Goal: Information Seeking & Learning: Learn about a topic

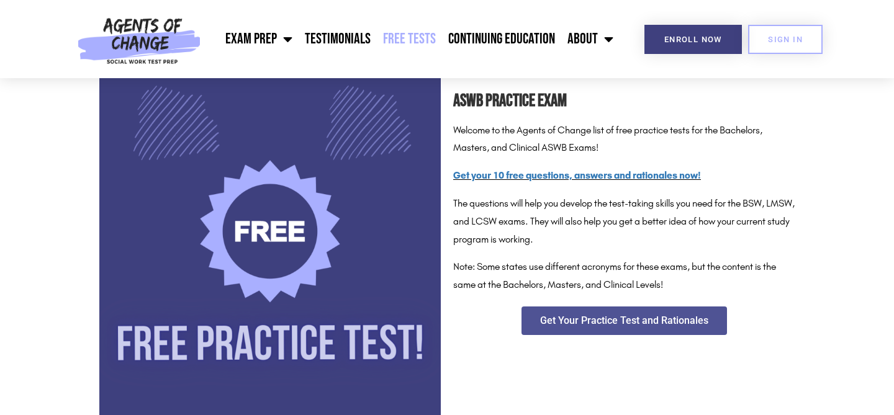
scroll to position [196, 0]
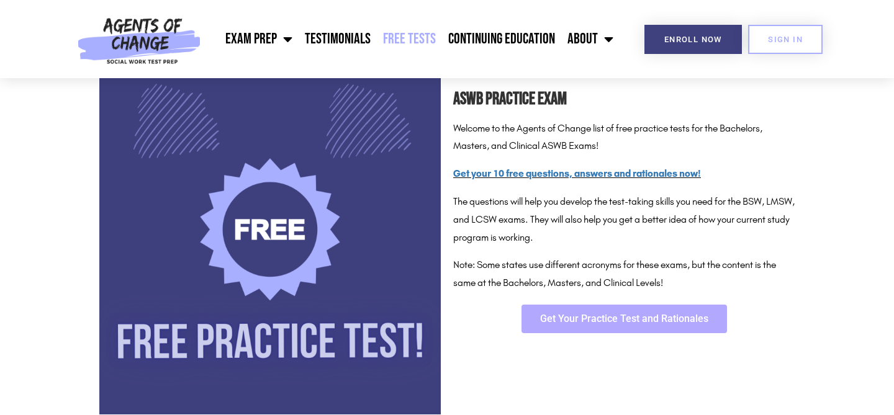
click at [616, 326] on link "Get Your Practice Test and Rationales" at bounding box center [623, 319] width 205 height 29
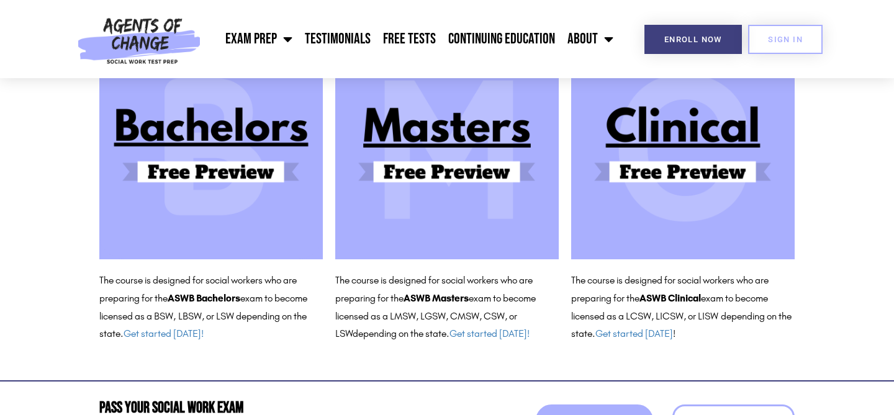
scroll to position [161, 0]
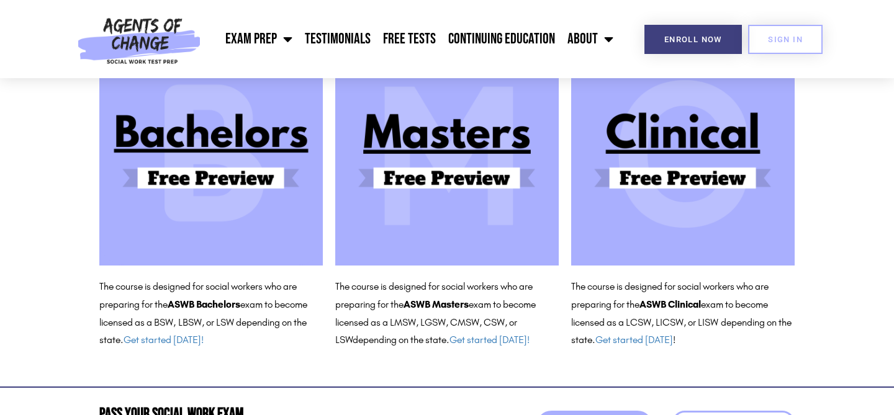
click at [510, 248] on img at bounding box center [446, 153] width 223 height 223
click at [428, 39] on link "Free Tests" at bounding box center [409, 39] width 65 height 31
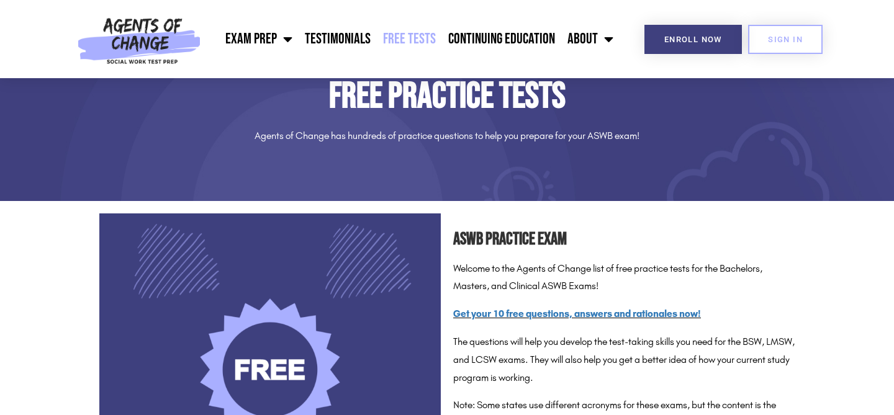
scroll to position [53, 0]
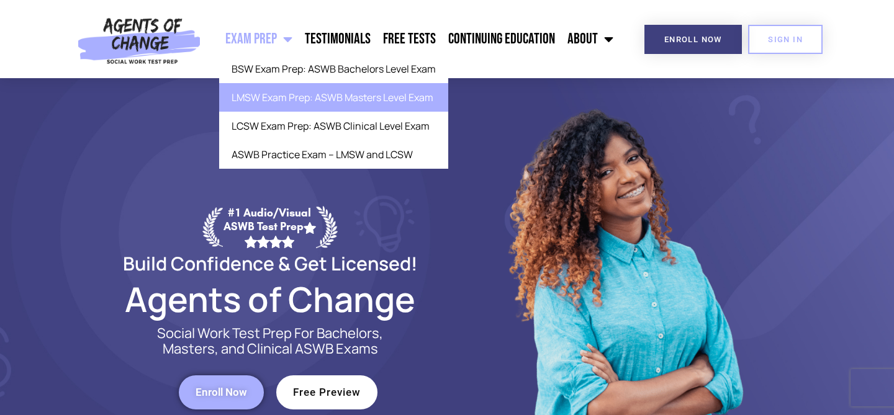
click at [286, 100] on link "LMSW Exam Prep: ASWB Masters Level Exam" at bounding box center [333, 97] width 229 height 29
